Goal: Information Seeking & Learning: Learn about a topic

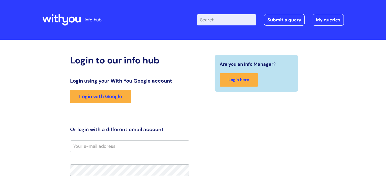
click at [94, 105] on div "Login using your With You Google account Login with Google" at bounding box center [129, 97] width 119 height 38
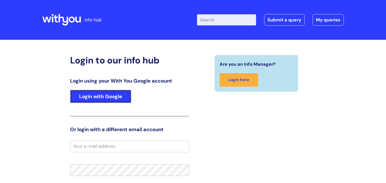
click at [98, 98] on link "Login with Google" at bounding box center [100, 96] width 61 height 13
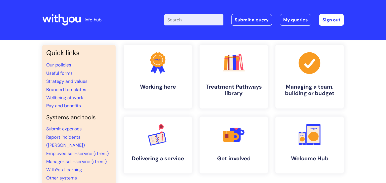
click at [181, 23] on input "Enter your search term here..." at bounding box center [193, 19] width 59 height 11
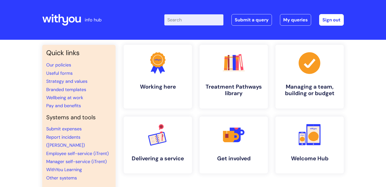
click at [204, 21] on input "Enter your search term here..." at bounding box center [193, 19] width 59 height 11
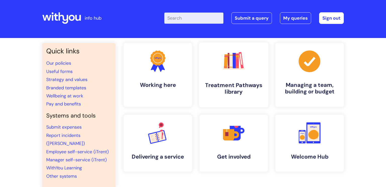
scroll to position [2, 0]
click at [239, 73] on link ".cls-1{fill:#f89b22;}.cls-1,.cls-2,.cls-3,.cls-4,.cls-5,.cls-6,.cls-7{stroke-wi…" at bounding box center [233, 74] width 69 height 65
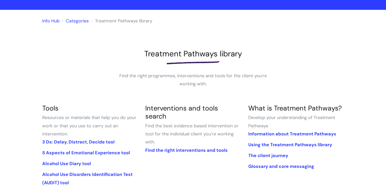
scroll to position [27, 0]
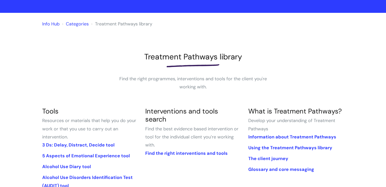
click at [205, 149] on li "Find the right interventions and tools" at bounding box center [192, 153] width 95 height 8
click at [206, 140] on section "Interventions and tools search Find the best evidence based intervention or too…" at bounding box center [192, 134] width 103 height 54
click at [202, 148] on section "Interventions and tools search Find the best evidence based intervention or too…" at bounding box center [192, 134] width 103 height 54
click at [203, 150] on link "Find the right interventions and tools" at bounding box center [186, 153] width 82 height 6
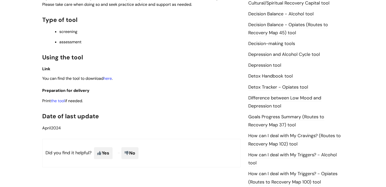
scroll to position [286, 0]
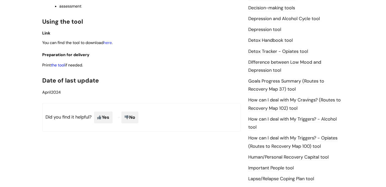
click at [61, 68] on link "the tool" at bounding box center [58, 64] width 14 height 5
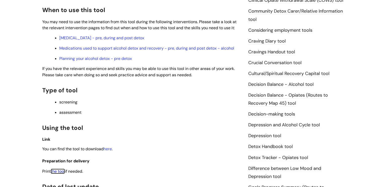
scroll to position [88, 0]
